Goal: Task Accomplishment & Management: Use online tool/utility

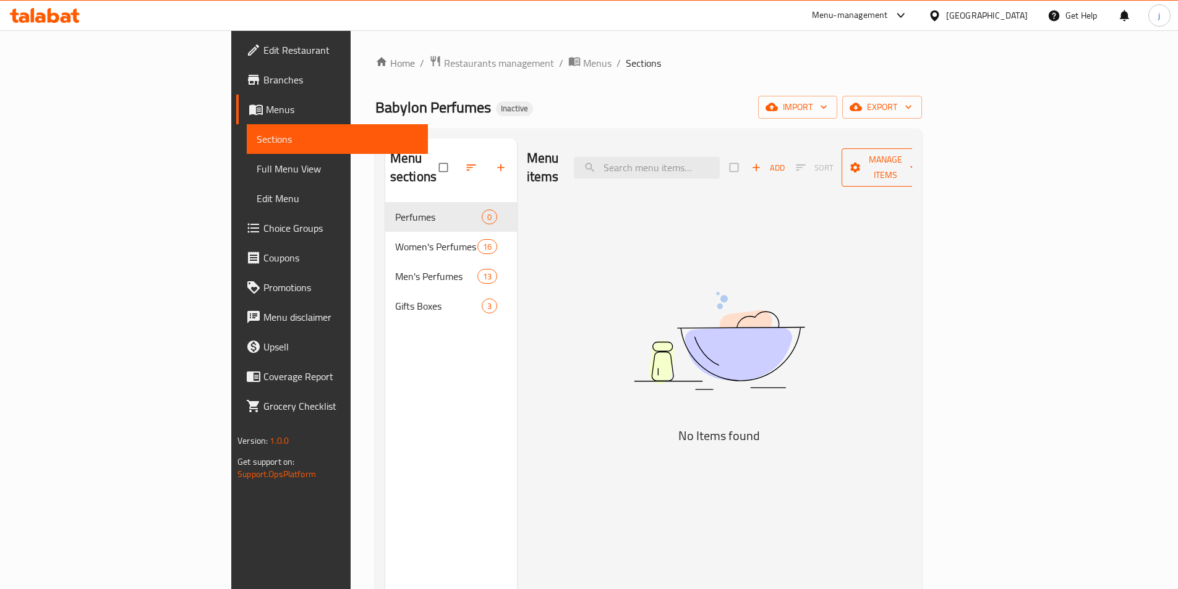
click at [920, 161] on span "Manage items" at bounding box center [886, 167] width 68 height 31
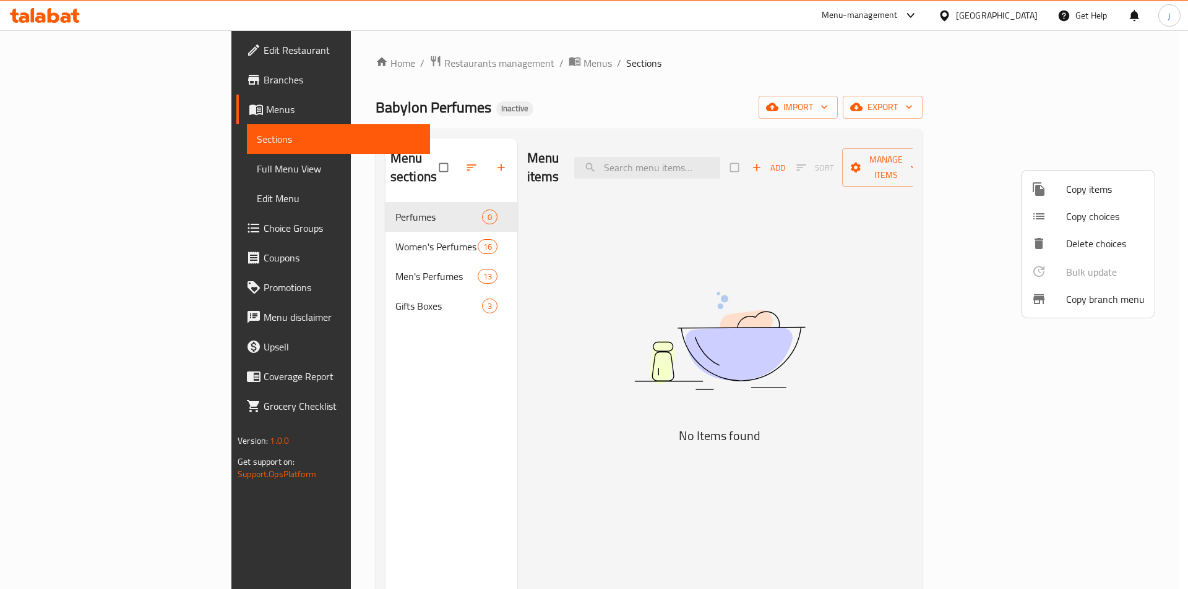
click at [784, 181] on div at bounding box center [594, 294] width 1188 height 589
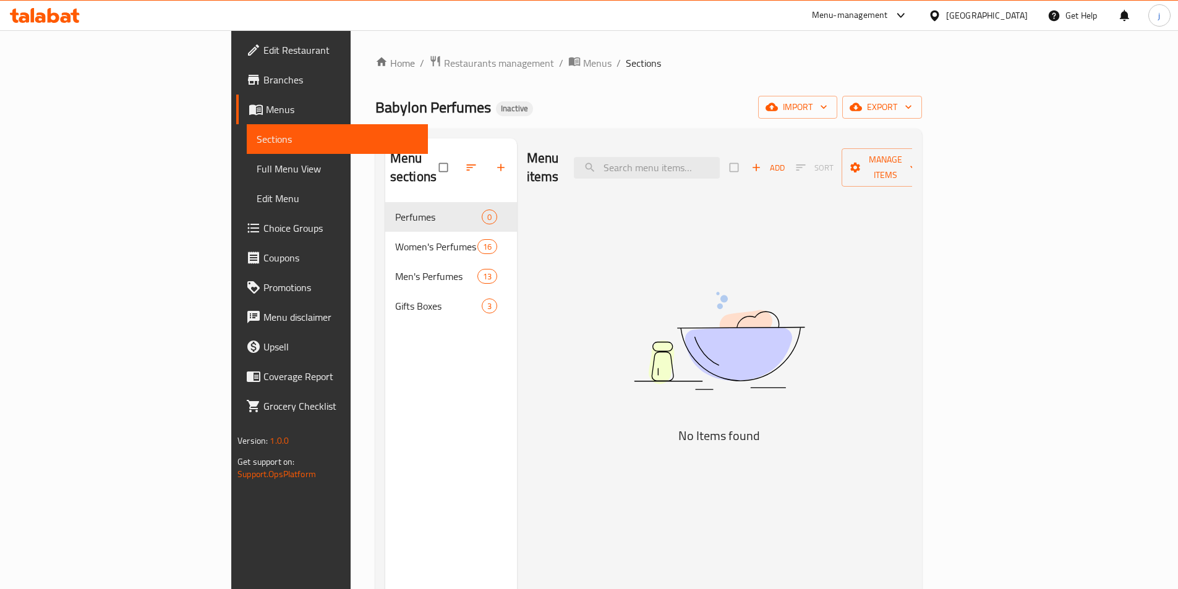
click at [236, 101] on link "Menus" at bounding box center [332, 110] width 192 height 30
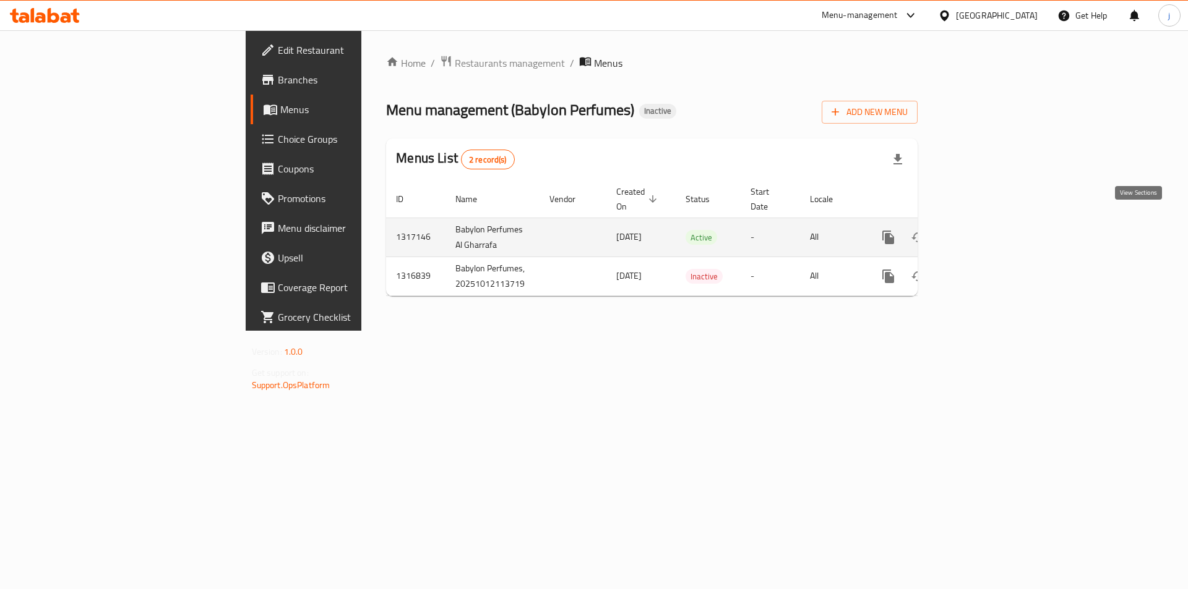
click at [985, 230] on icon "enhanced table" at bounding box center [977, 237] width 15 height 15
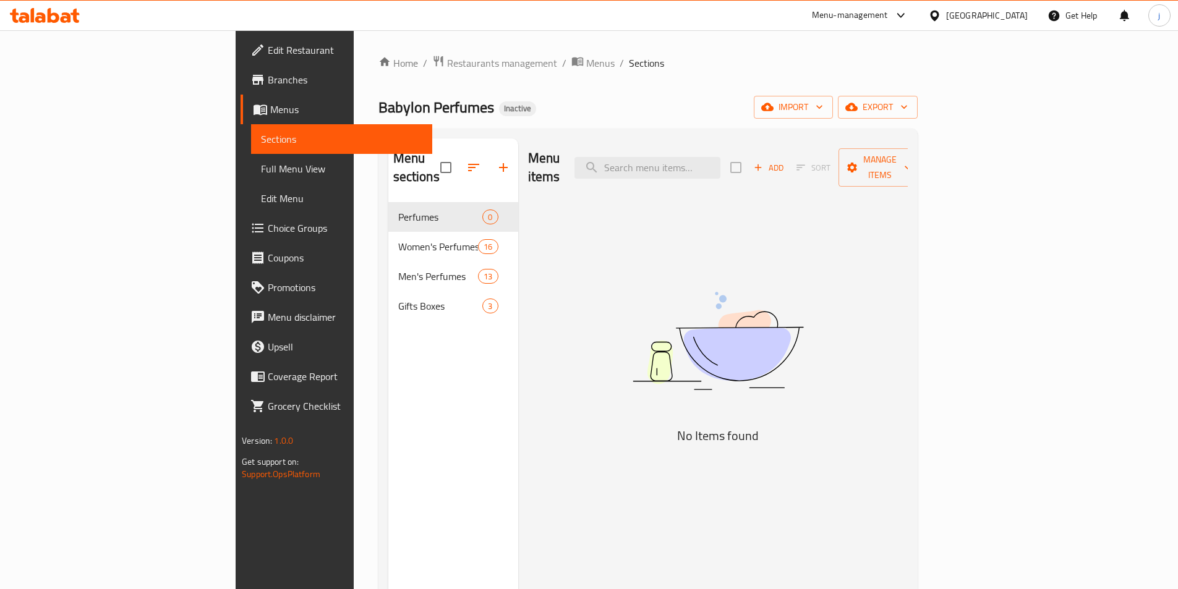
click at [270, 113] on span "Menus" at bounding box center [346, 109] width 152 height 15
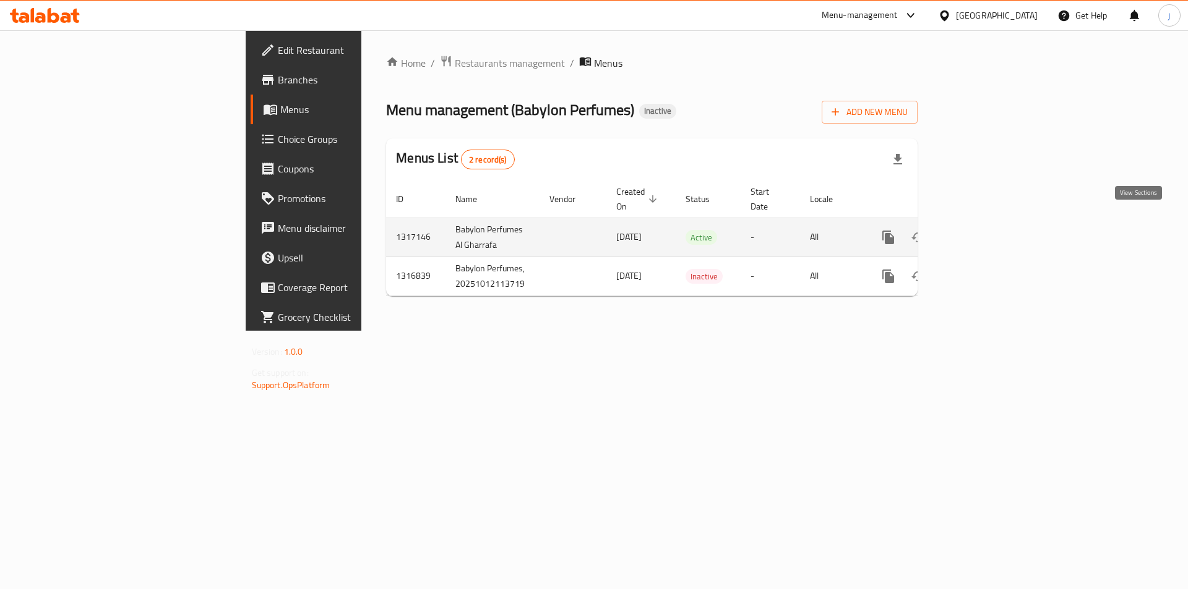
click at [985, 230] on icon "enhanced table" at bounding box center [977, 237] width 15 height 15
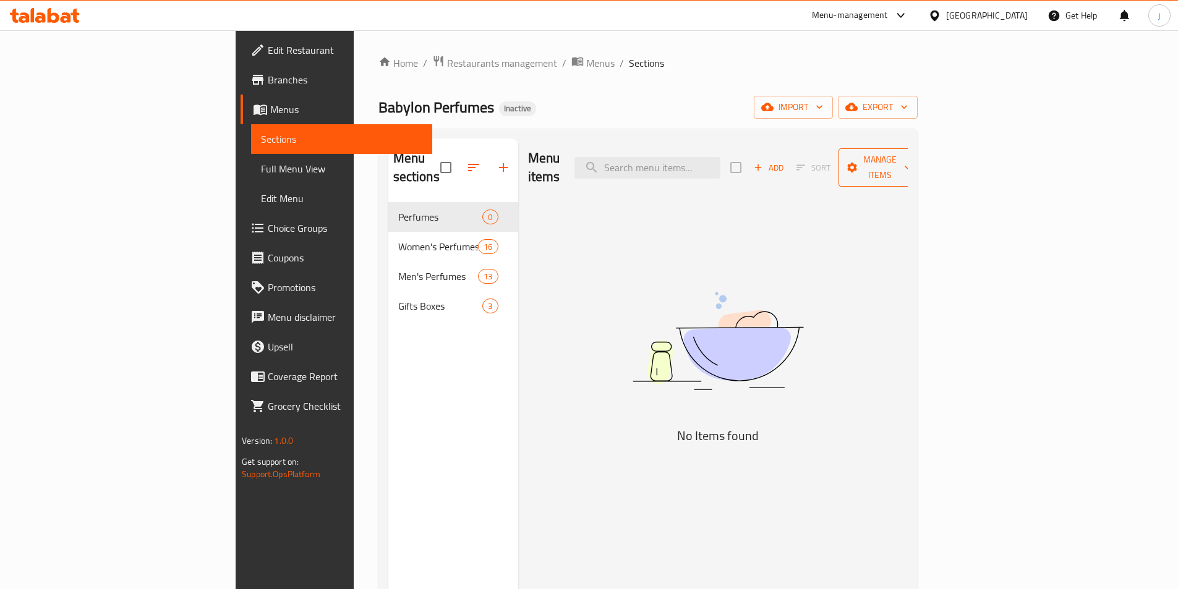
click at [912, 164] on span "Manage items" at bounding box center [880, 167] width 63 height 31
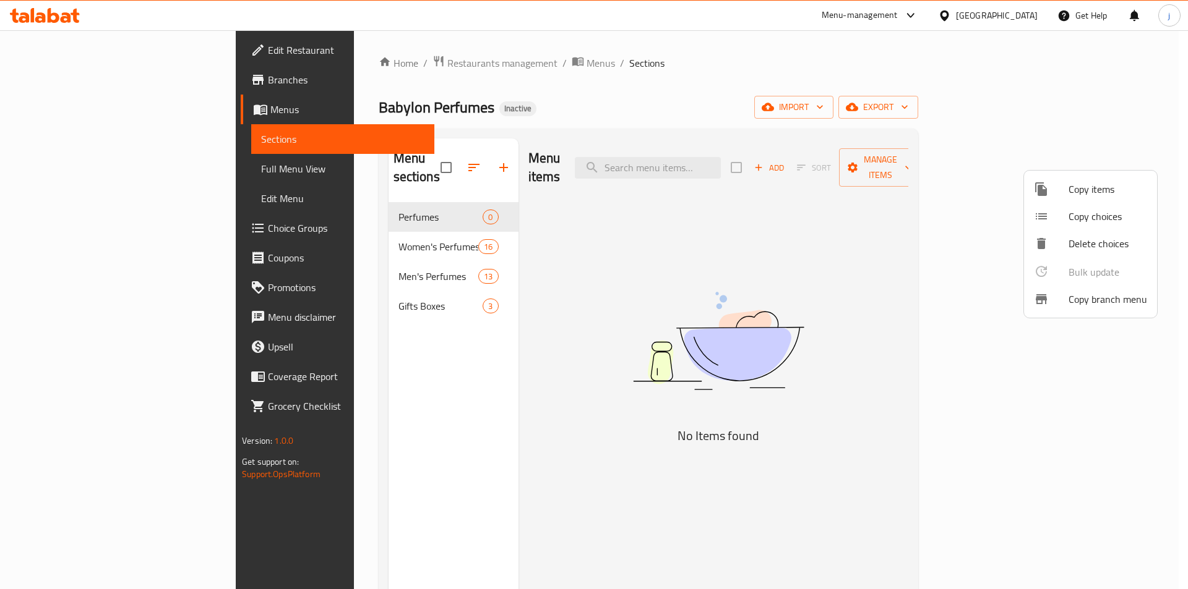
click at [898, 199] on div at bounding box center [594, 294] width 1188 height 589
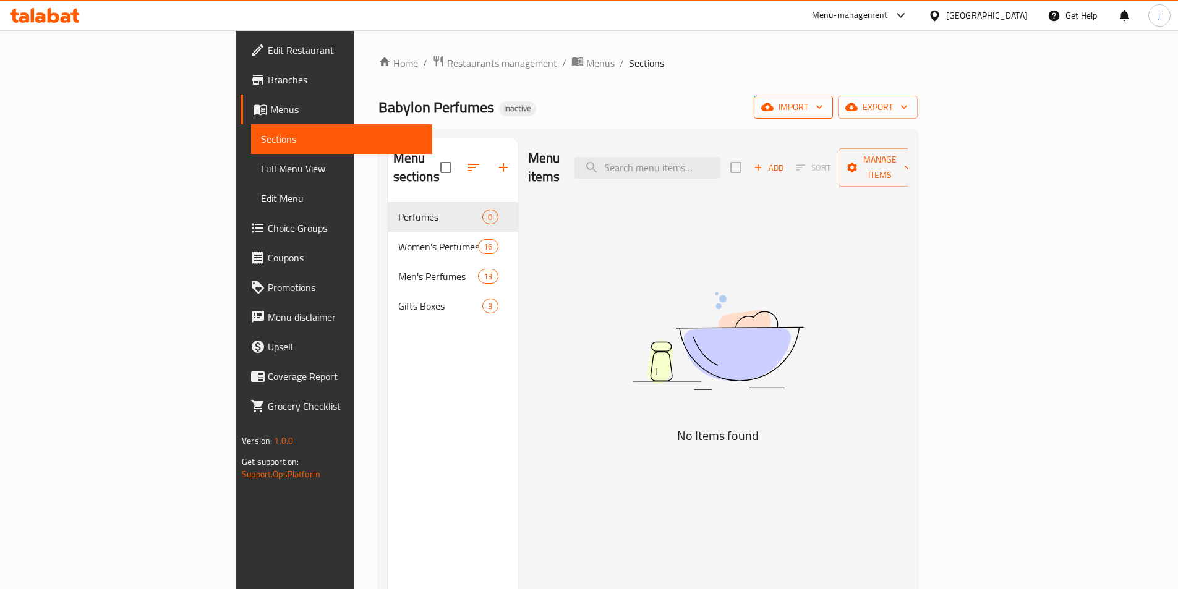
click at [823, 104] on span "import" at bounding box center [793, 107] width 59 height 15
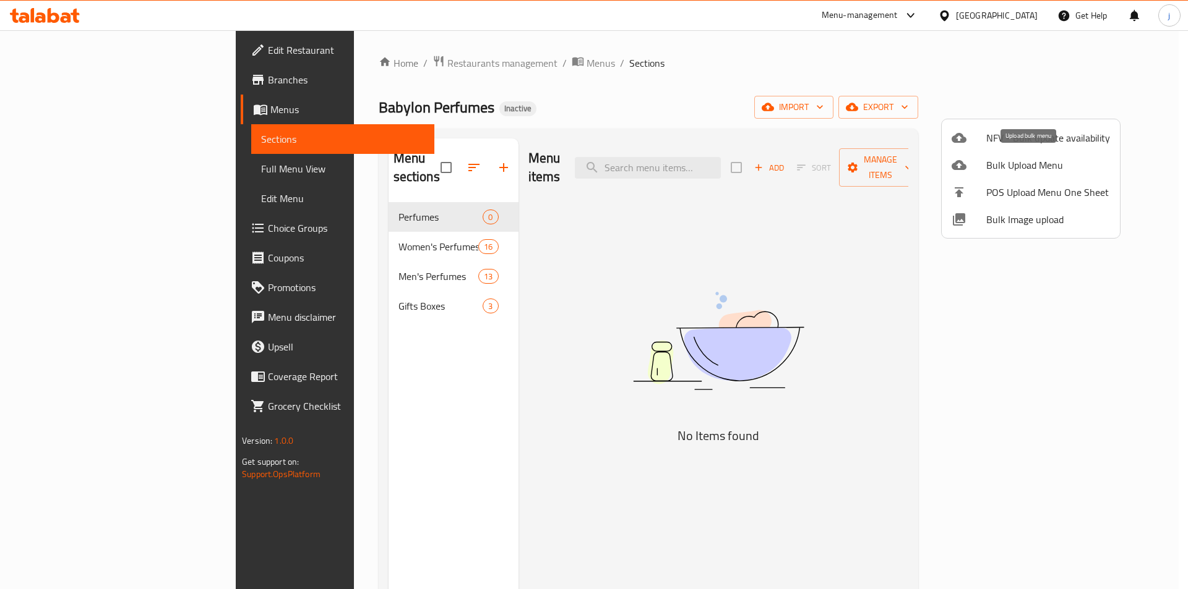
click at [1045, 171] on span "Bulk Upload Menu" at bounding box center [1048, 165] width 124 height 15
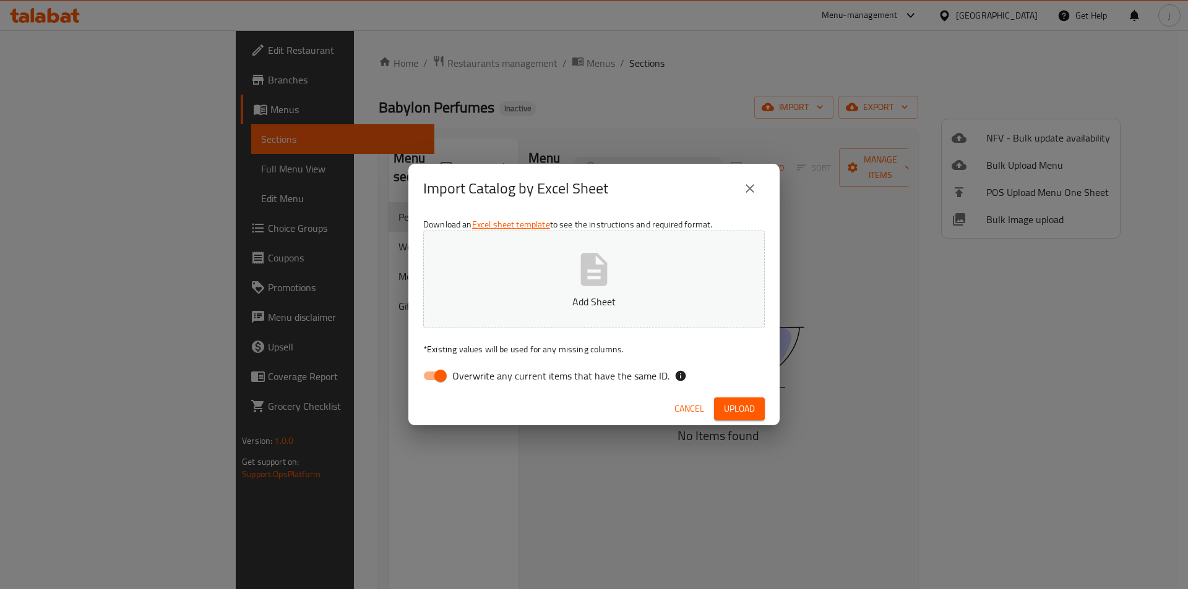
click at [424, 375] on input "Overwrite any current items that have the same ID." at bounding box center [440, 376] width 71 height 24
checkbox input "false"
click at [590, 272] on icon "button" at bounding box center [594, 270] width 40 height 40
click at [622, 276] on button "Add Sheet" at bounding box center [593, 280] width 341 height 98
click at [729, 406] on span "Upload" at bounding box center [739, 408] width 31 height 15
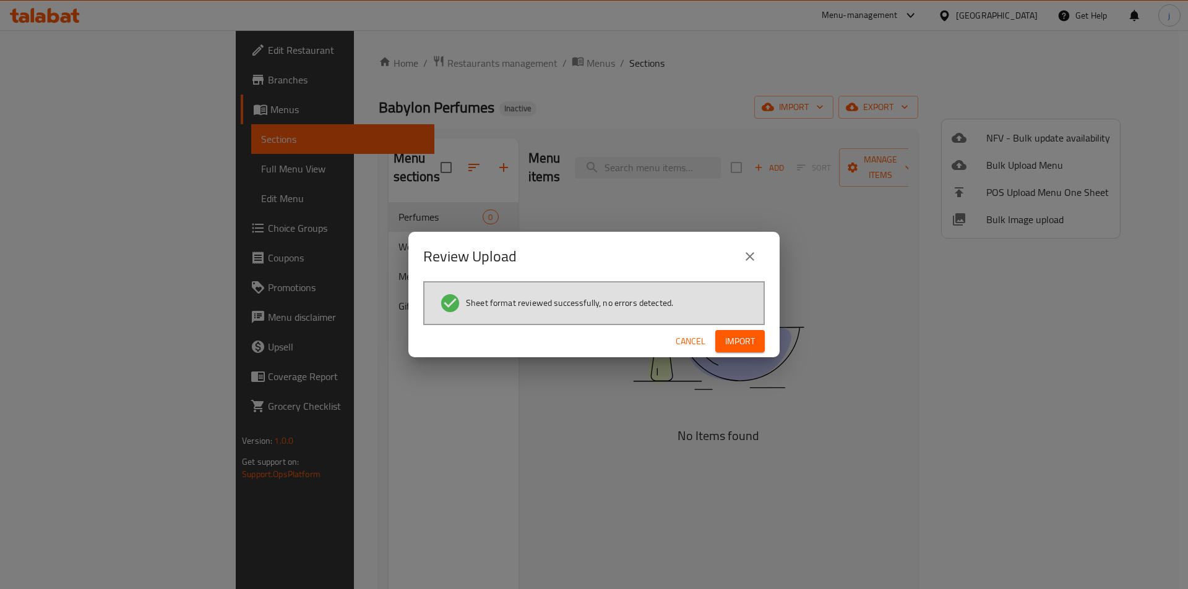
click at [743, 355] on div "Cancel Import" at bounding box center [593, 341] width 371 height 33
click at [743, 341] on span "Import" at bounding box center [740, 341] width 30 height 15
